Goal: Complete application form: Complete application form

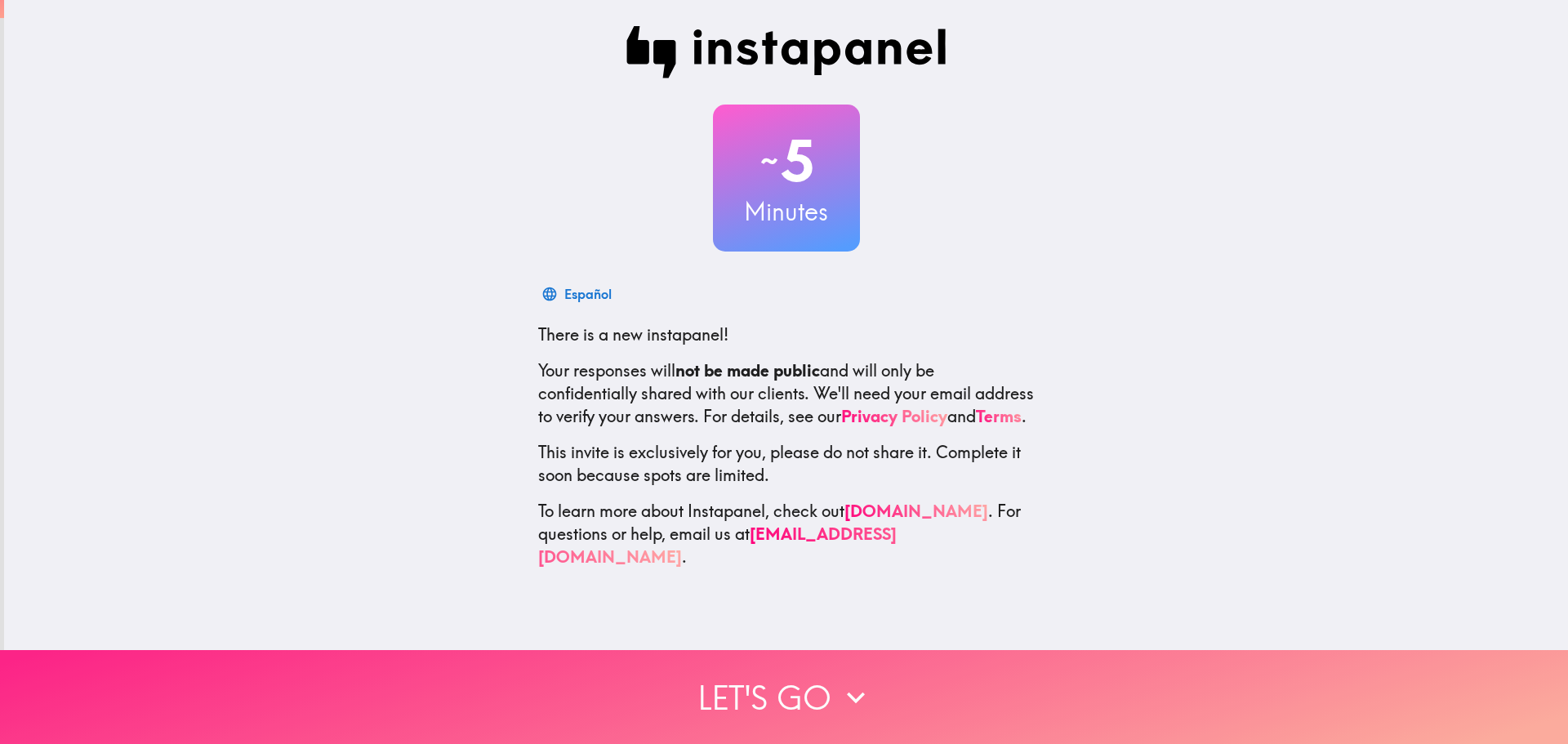
click at [745, 686] on button "Let's go" at bounding box center [784, 697] width 1568 height 94
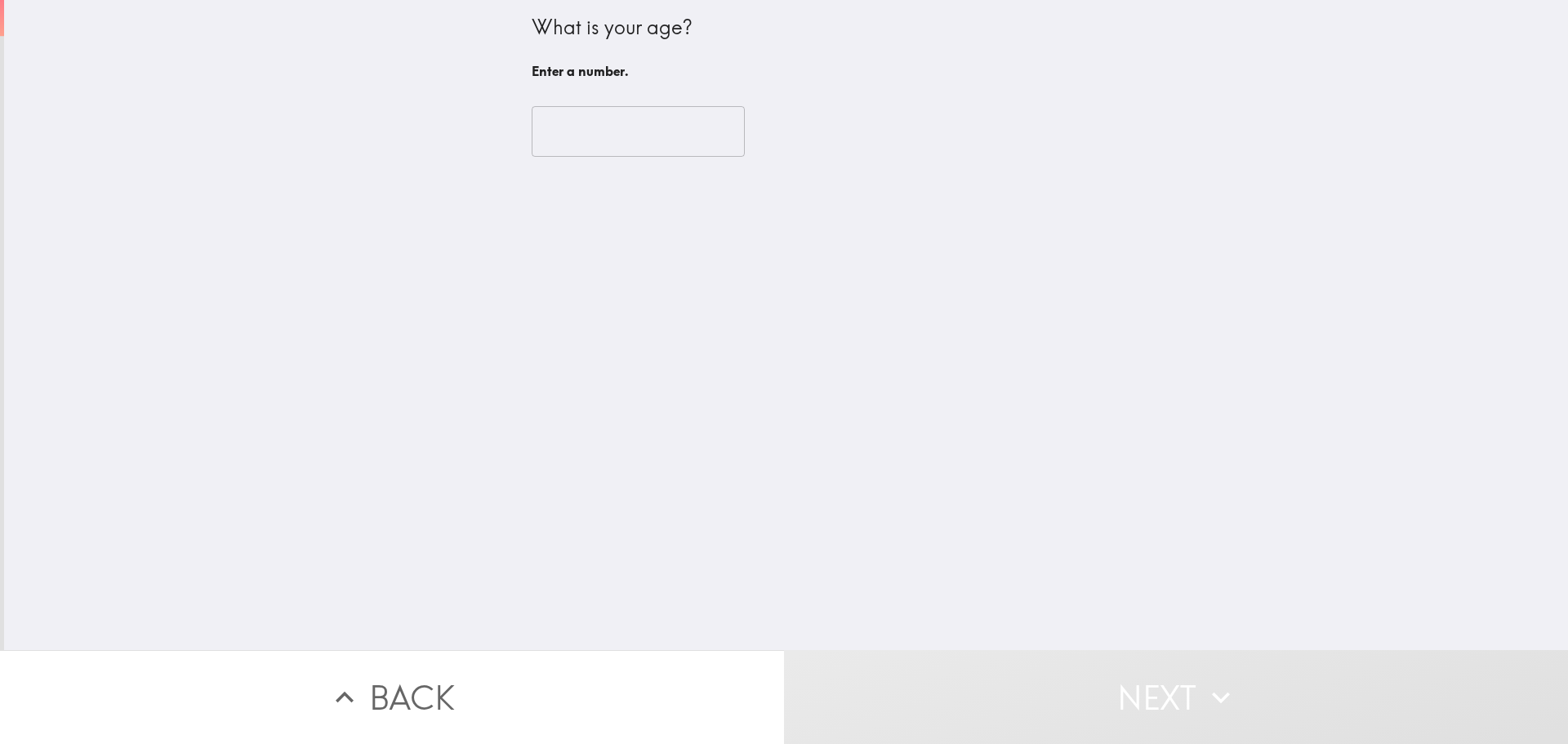
click at [605, 123] on input "number" at bounding box center [638, 131] width 213 height 50
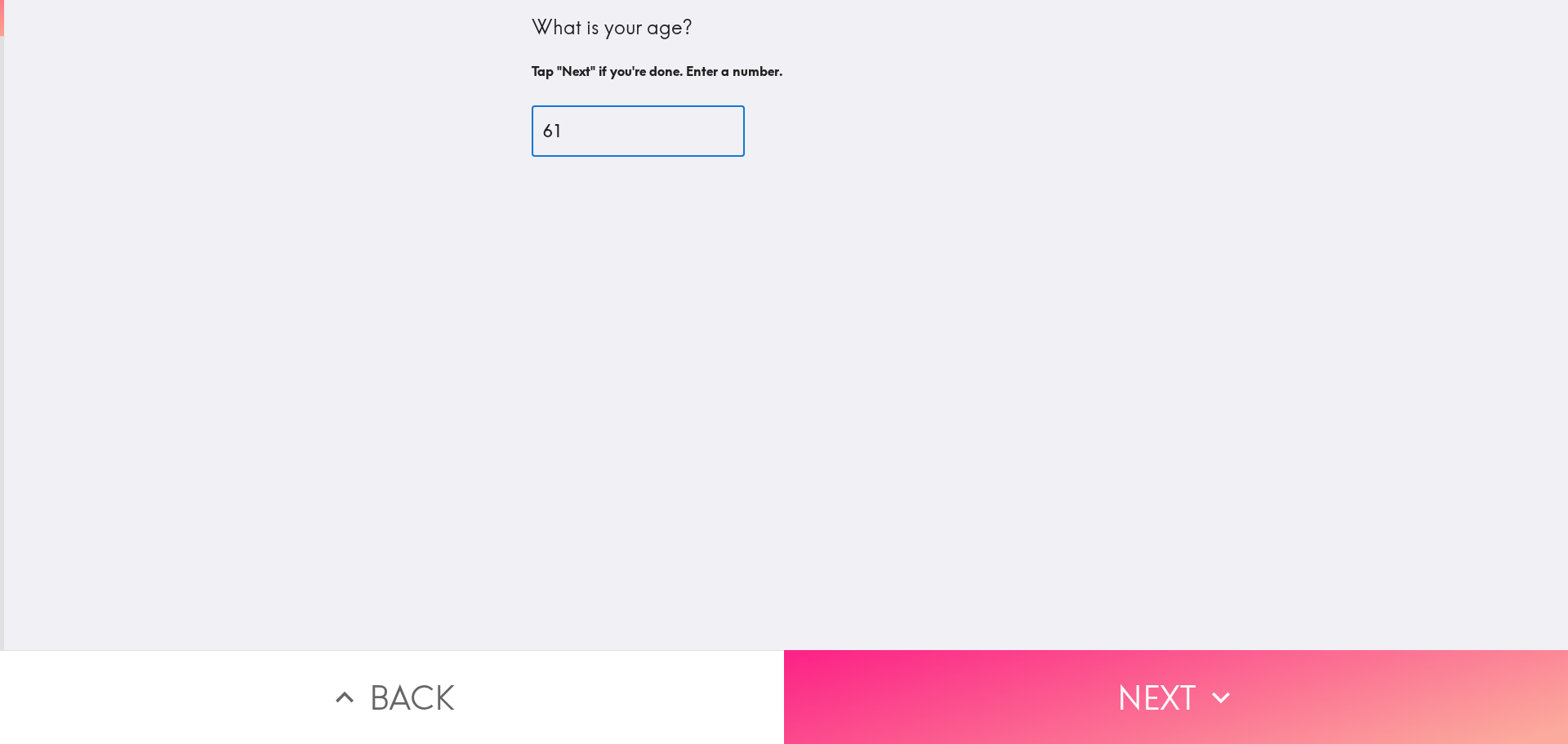
type input "61"
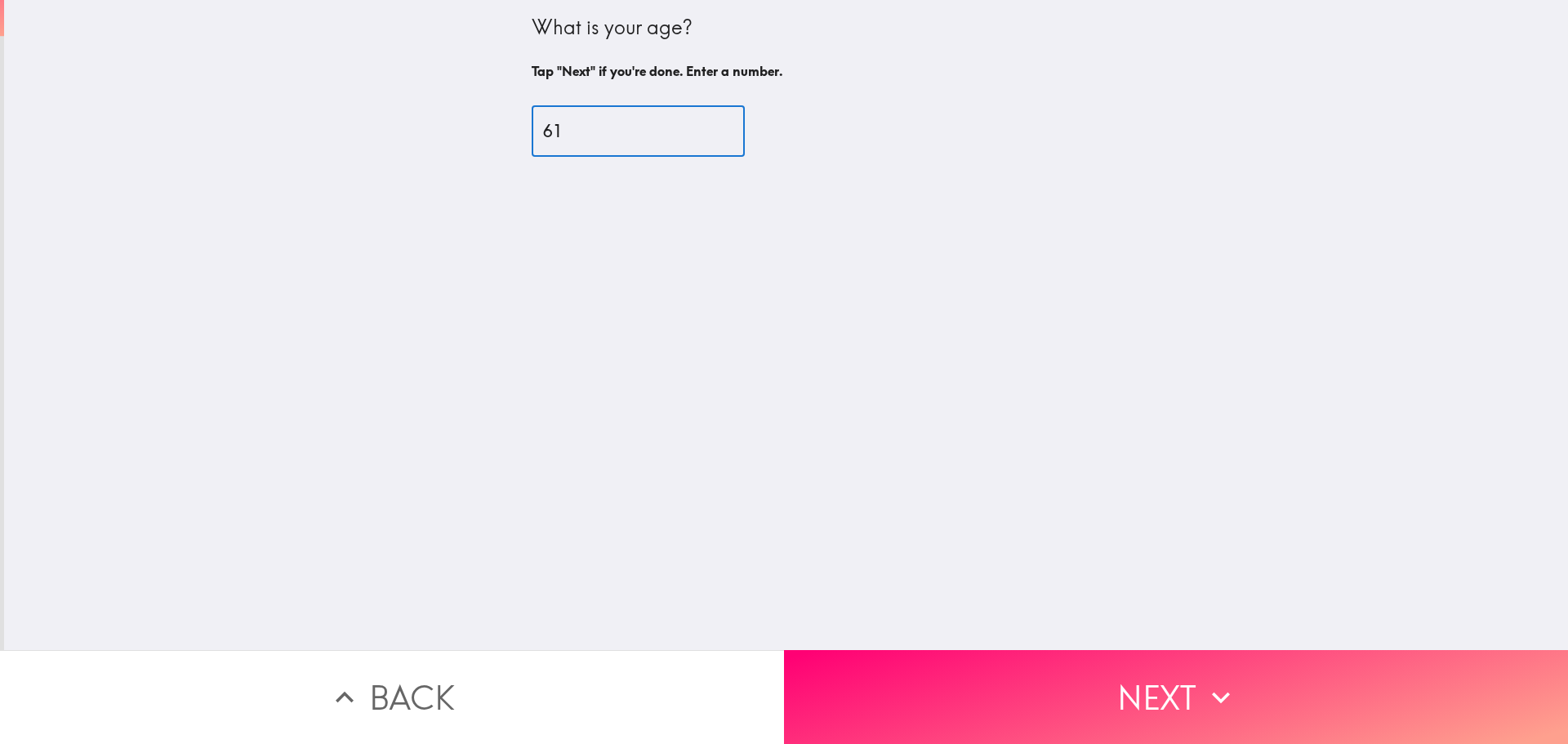
click at [1124, 662] on button "Next" at bounding box center [1177, 697] width 784 height 94
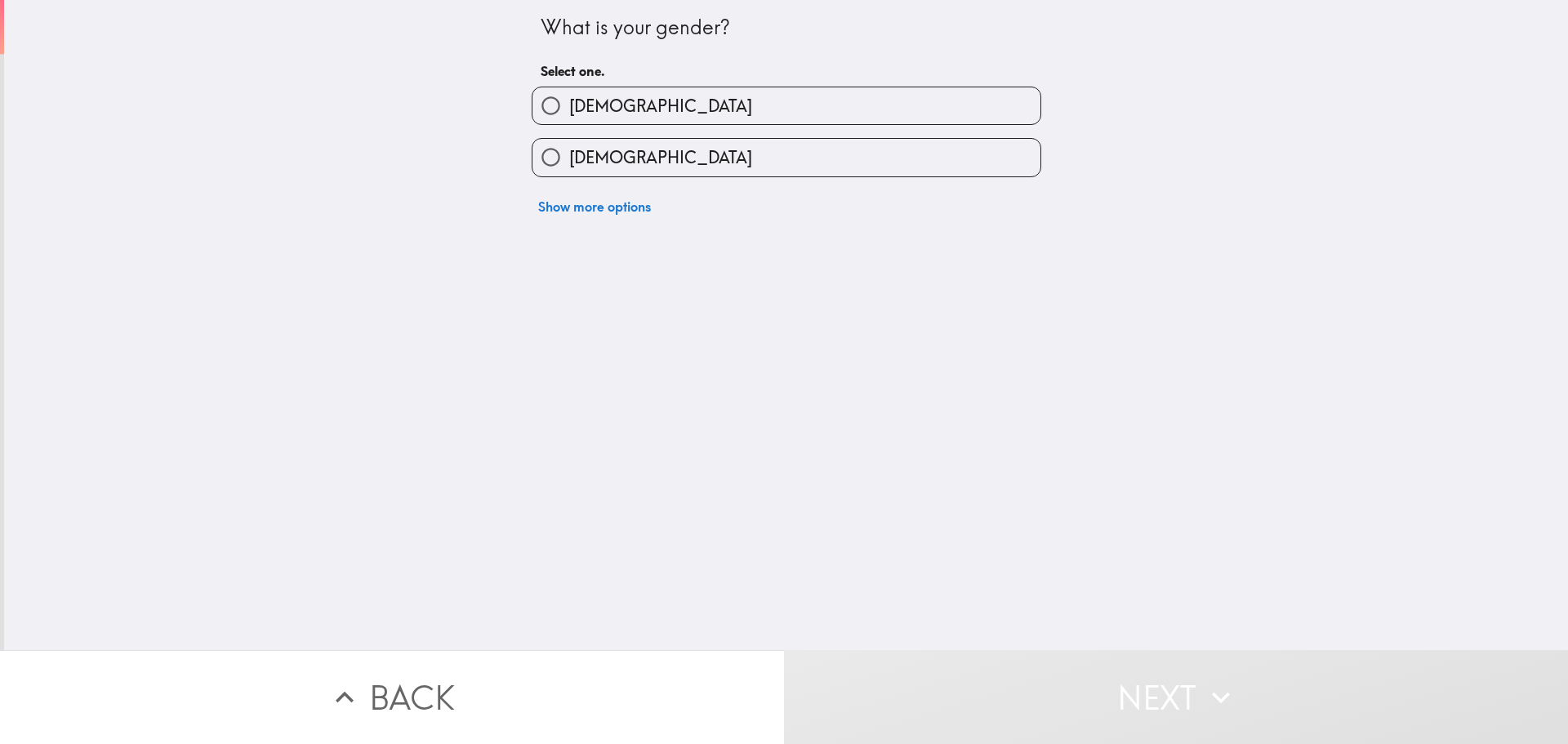
click at [625, 102] on label "[DEMOGRAPHIC_DATA]" at bounding box center [786, 105] width 508 height 37
click at [569, 102] on input "[DEMOGRAPHIC_DATA]" at bounding box center [551, 105] width 37 height 37
radio input "true"
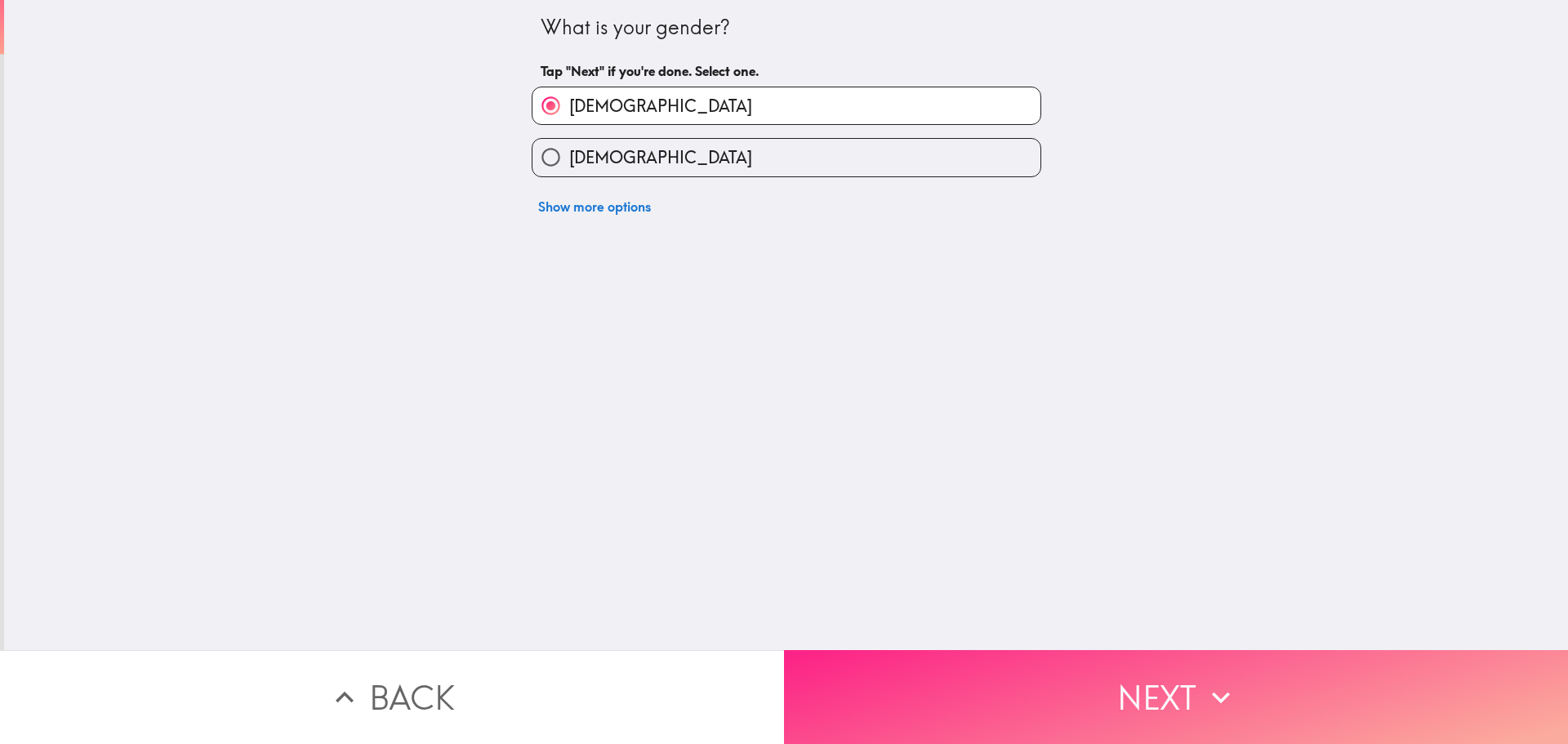
click at [876, 685] on button "Next" at bounding box center [1177, 697] width 784 height 94
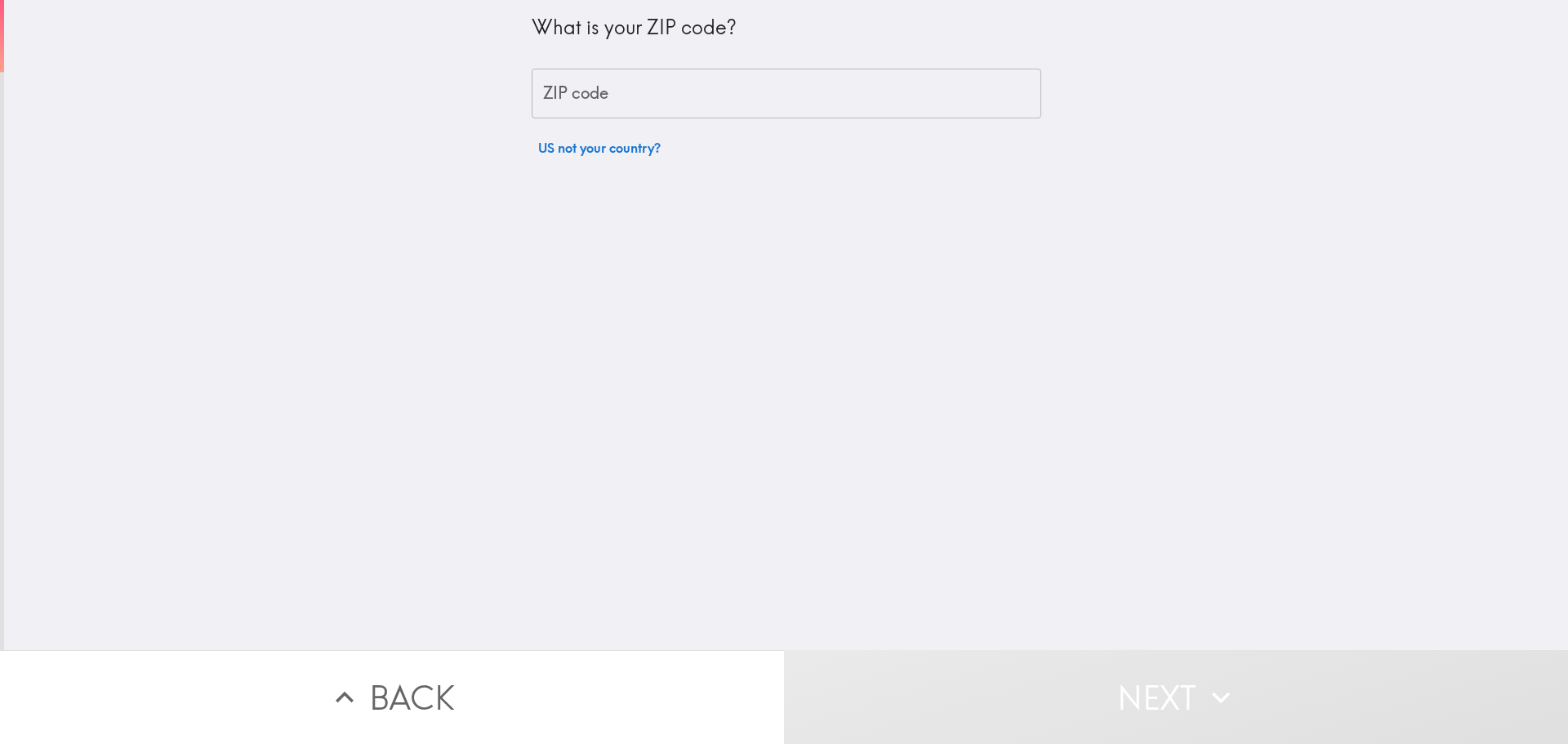
click at [639, 102] on input "ZIP code" at bounding box center [786, 93] width 510 height 50
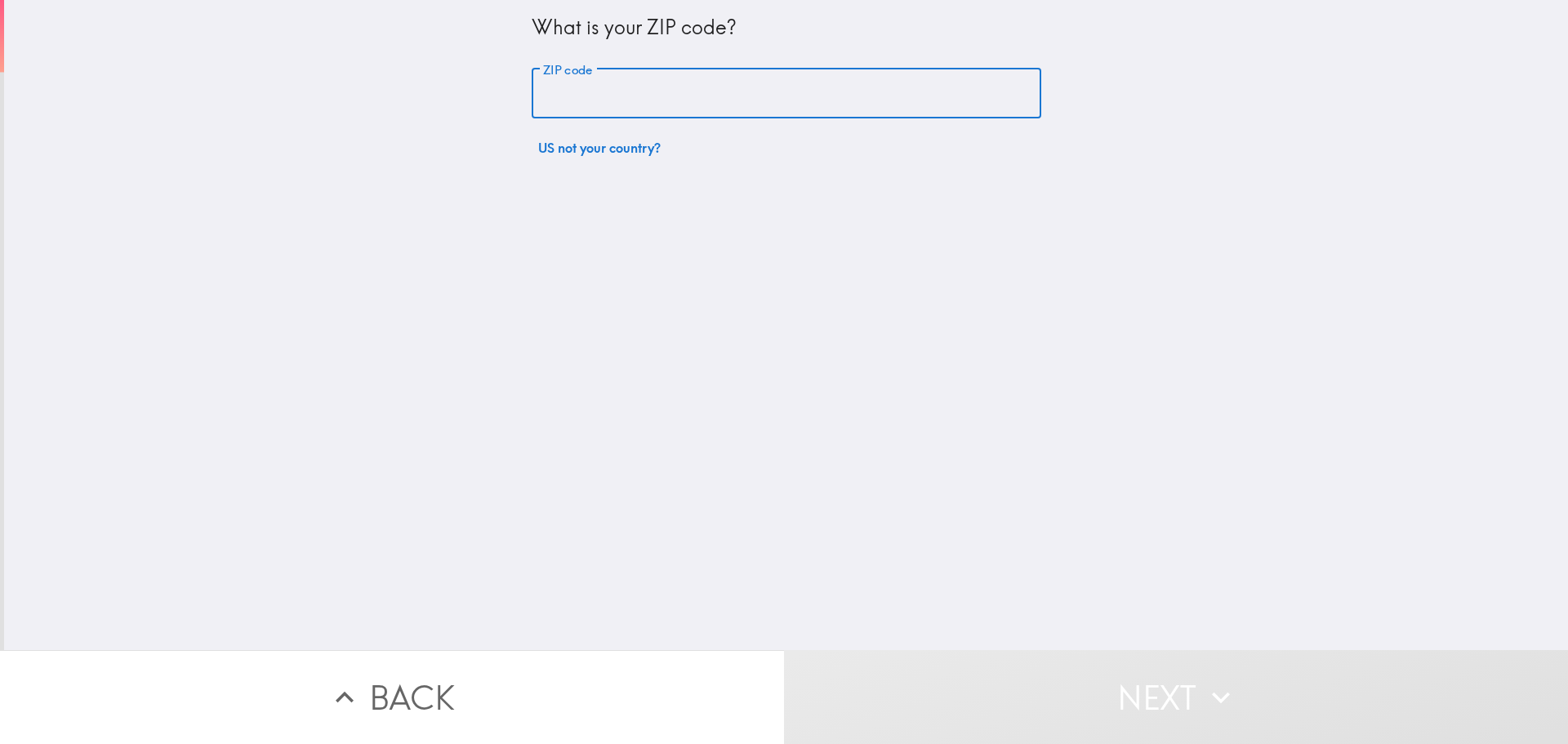
type input "72227"
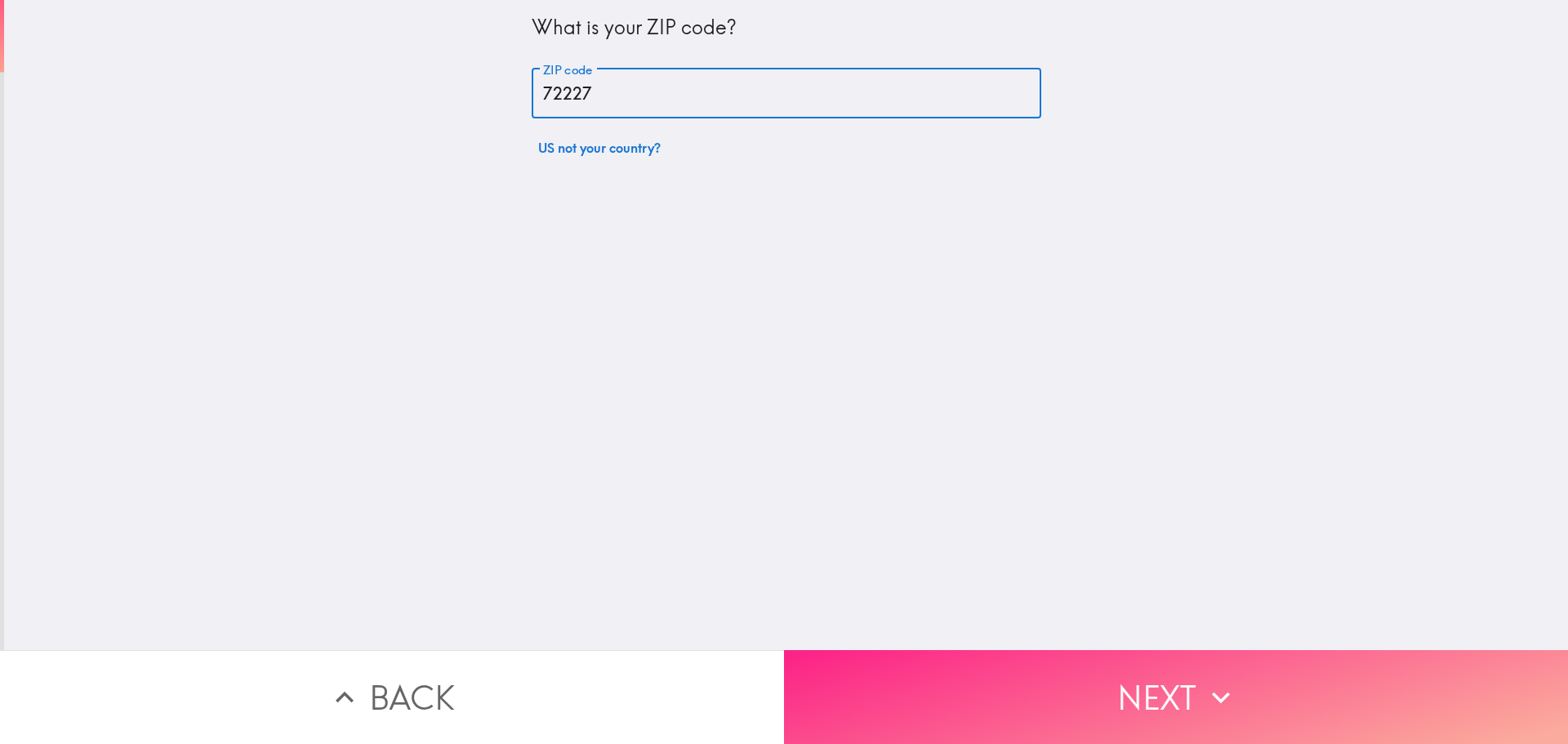
click at [1041, 654] on button "Next" at bounding box center [1177, 697] width 784 height 94
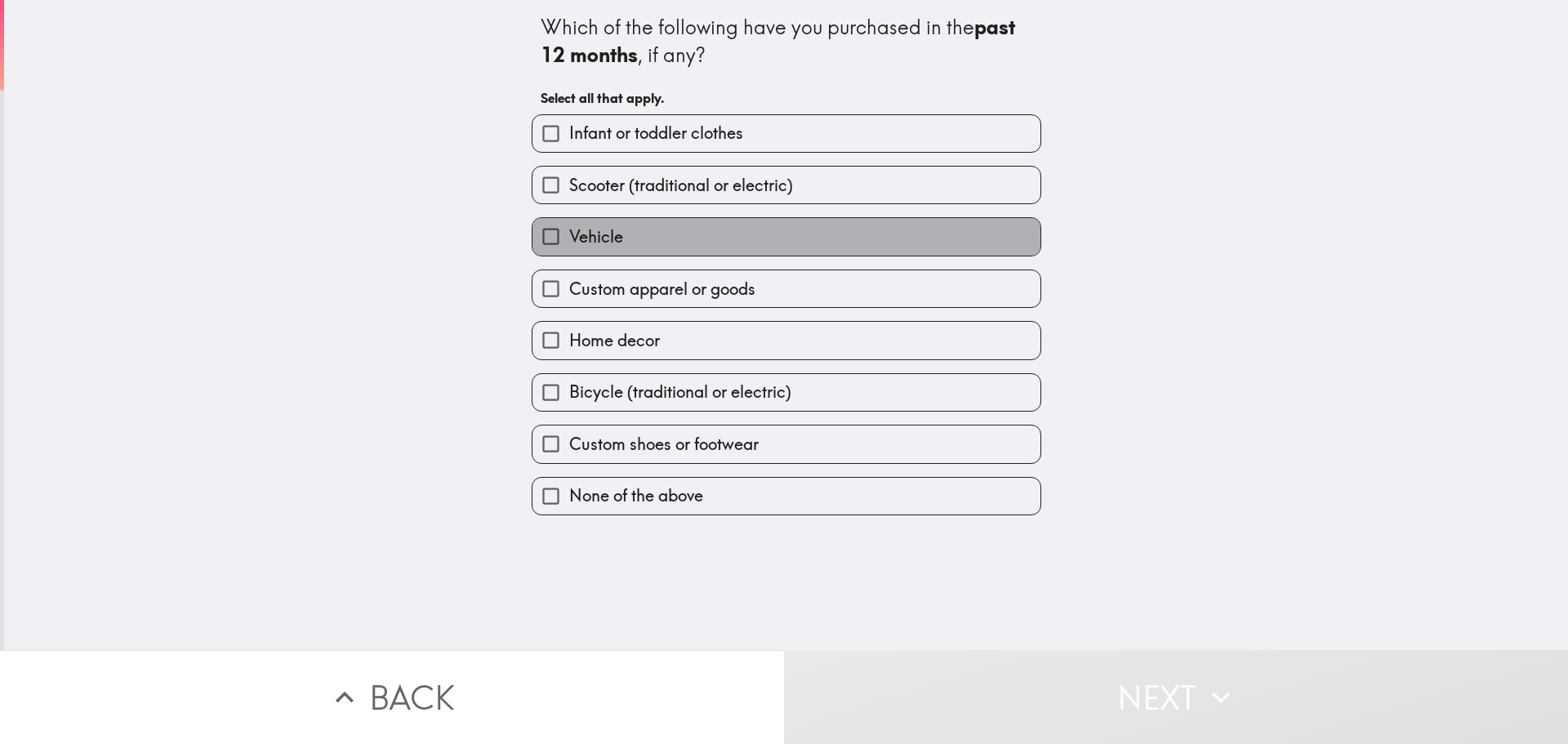
click at [679, 237] on label "Vehicle" at bounding box center [786, 237] width 508 height 37
click at [569, 237] on input "Vehicle" at bounding box center [551, 237] width 37 height 37
checkbox input "true"
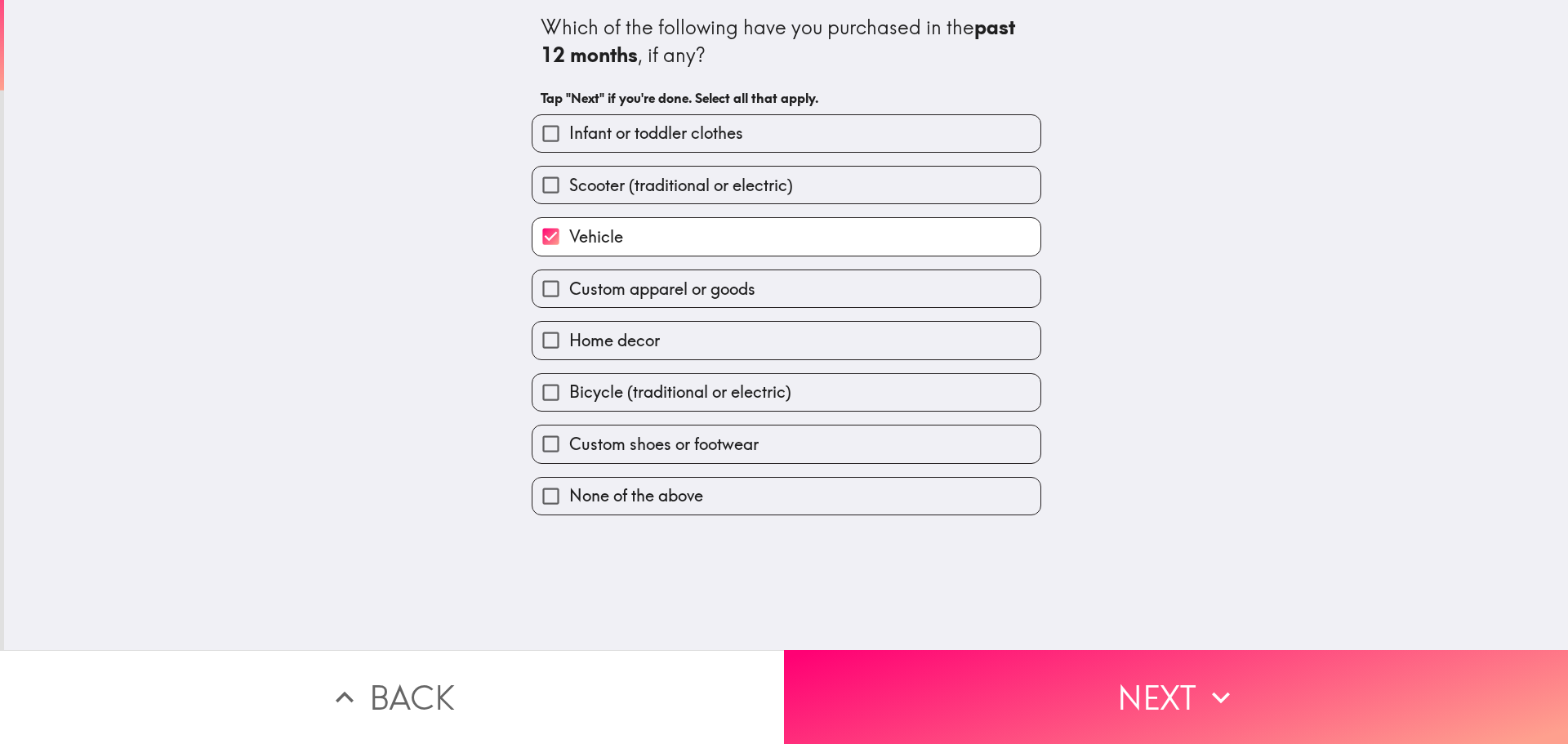
click at [770, 447] on label "Custom shoes or footwear" at bounding box center [786, 444] width 508 height 37
click at [569, 447] on input "Custom shoes or footwear" at bounding box center [551, 444] width 37 height 37
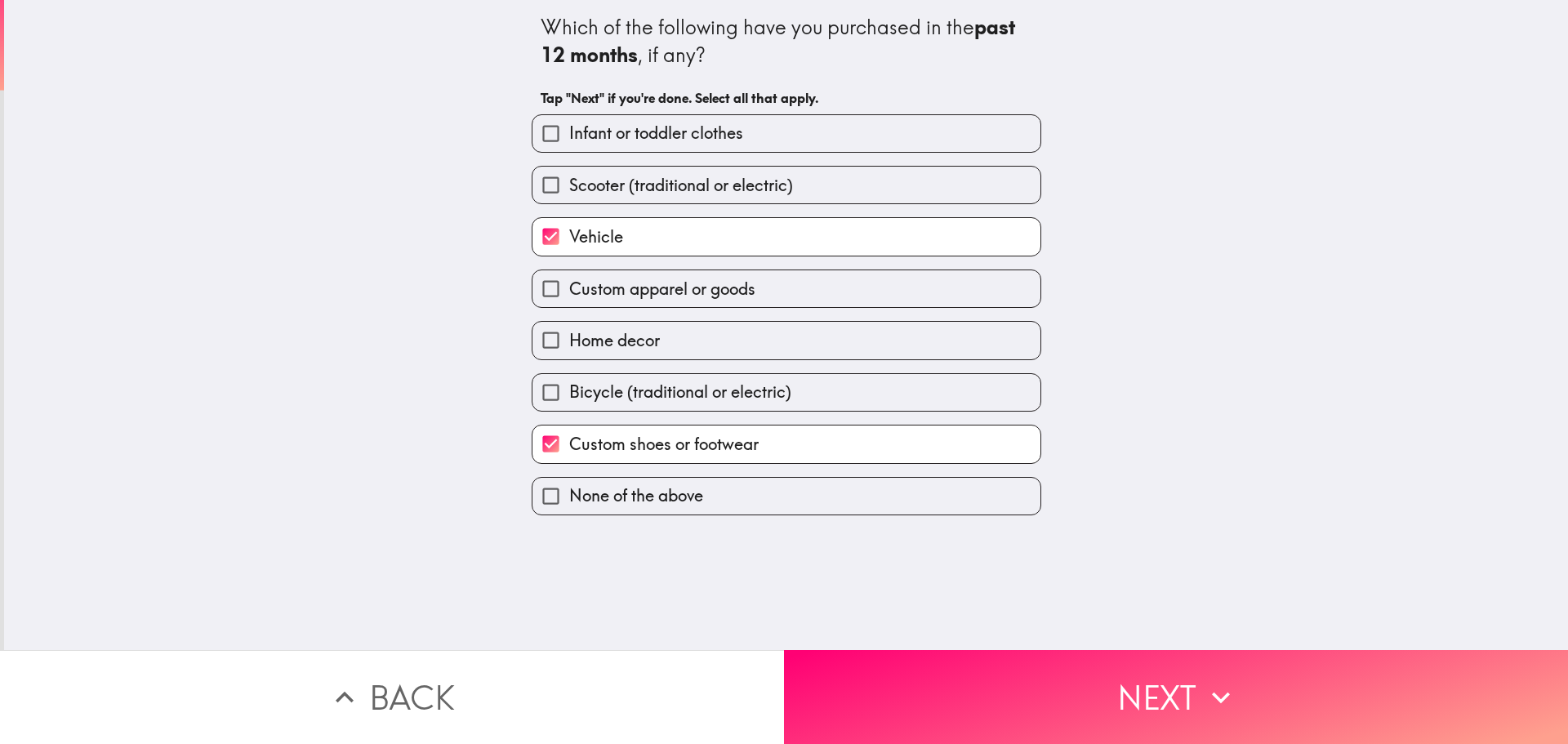
click at [831, 441] on label "Custom shoes or footwear" at bounding box center [786, 444] width 508 height 37
click at [569, 441] on input "Custom shoes or footwear" at bounding box center [551, 444] width 37 height 37
checkbox input "false"
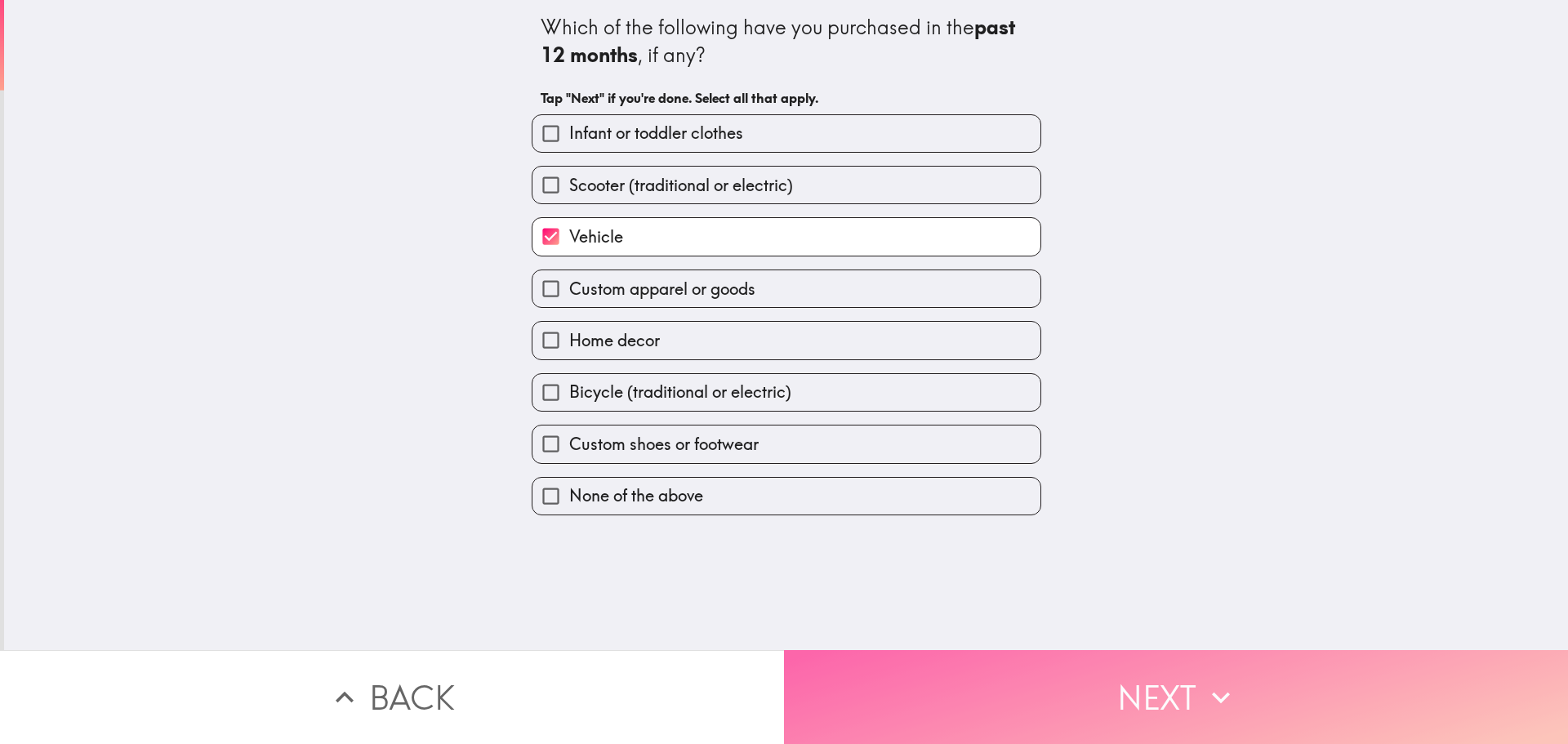
click at [1029, 697] on button "Next" at bounding box center [1177, 697] width 784 height 94
